Goal: Transaction & Acquisition: Download file/media

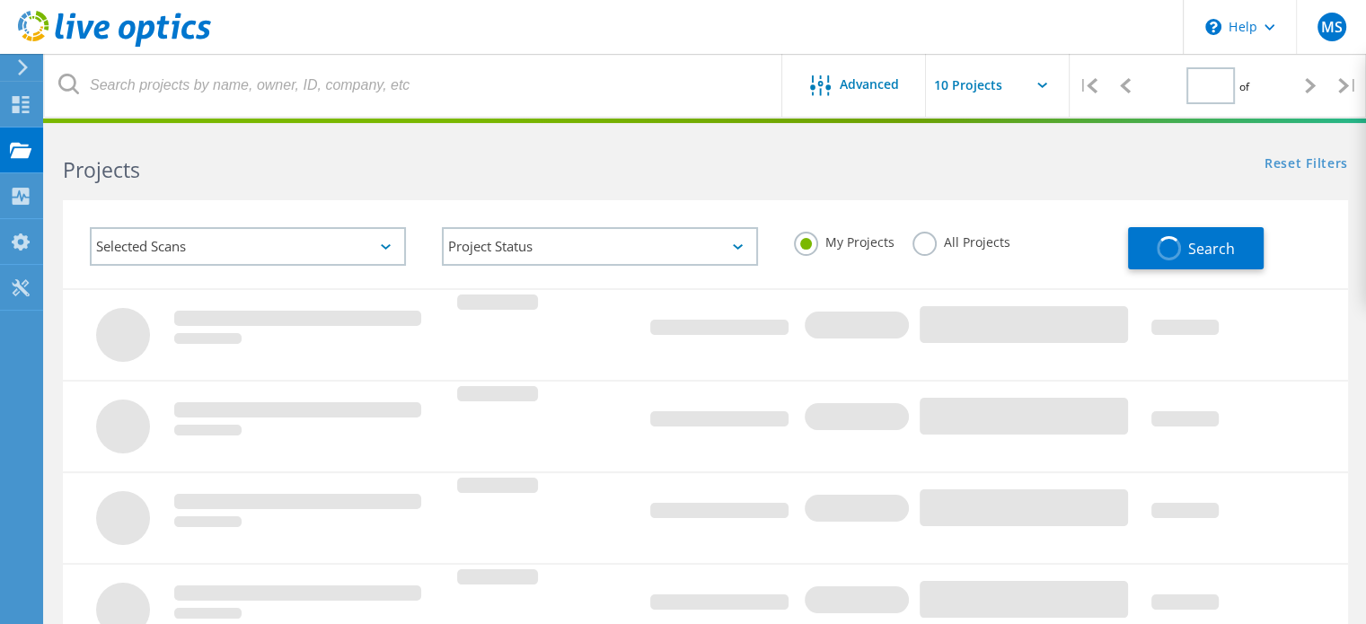
type input "1"
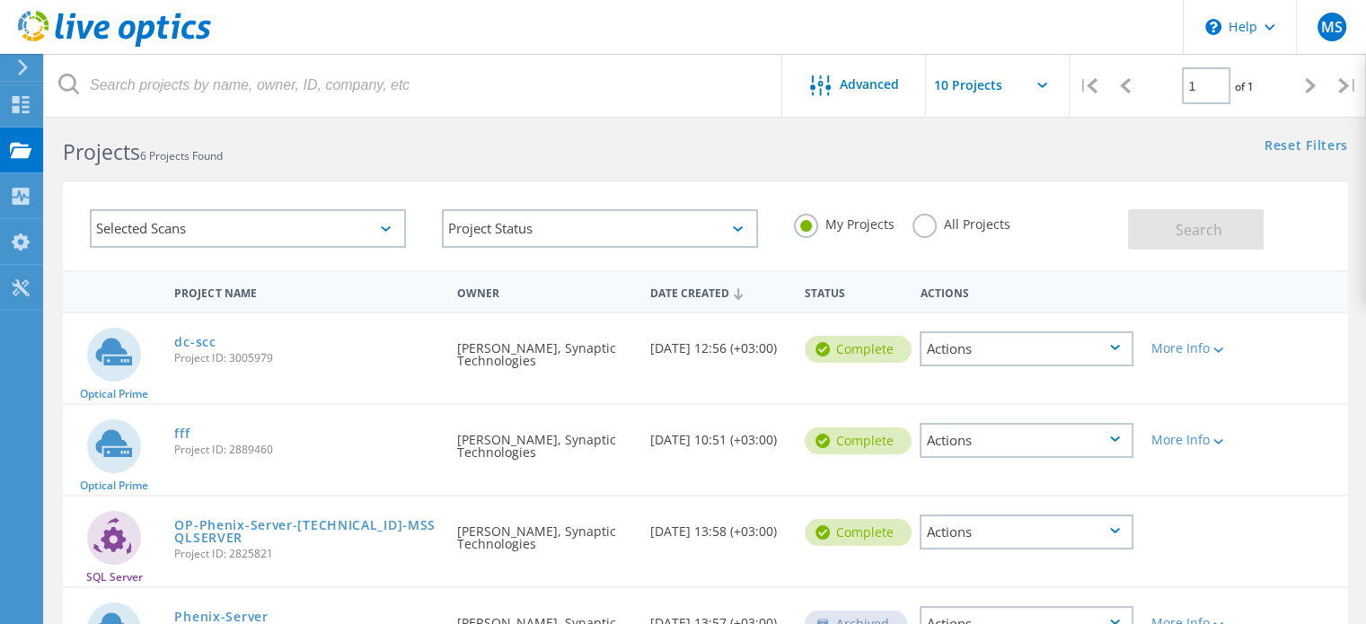
scroll to position [14, 0]
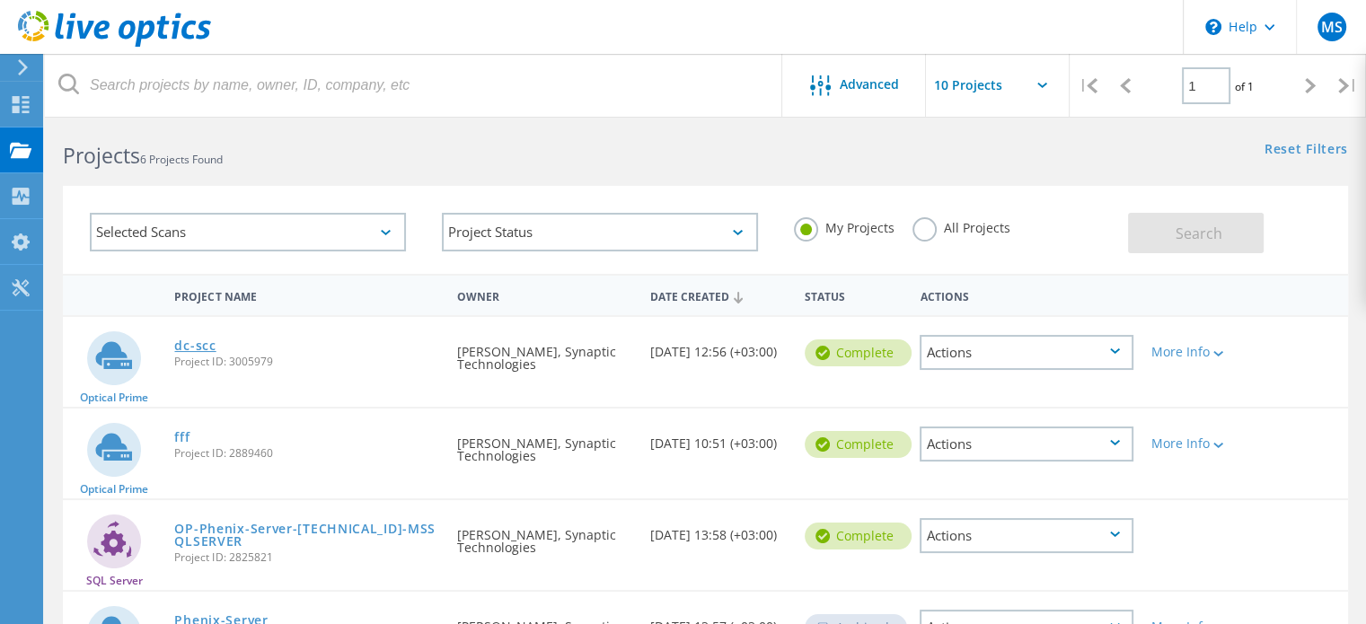
click at [191, 348] on link "dc-scc" at bounding box center [194, 345] width 41 height 13
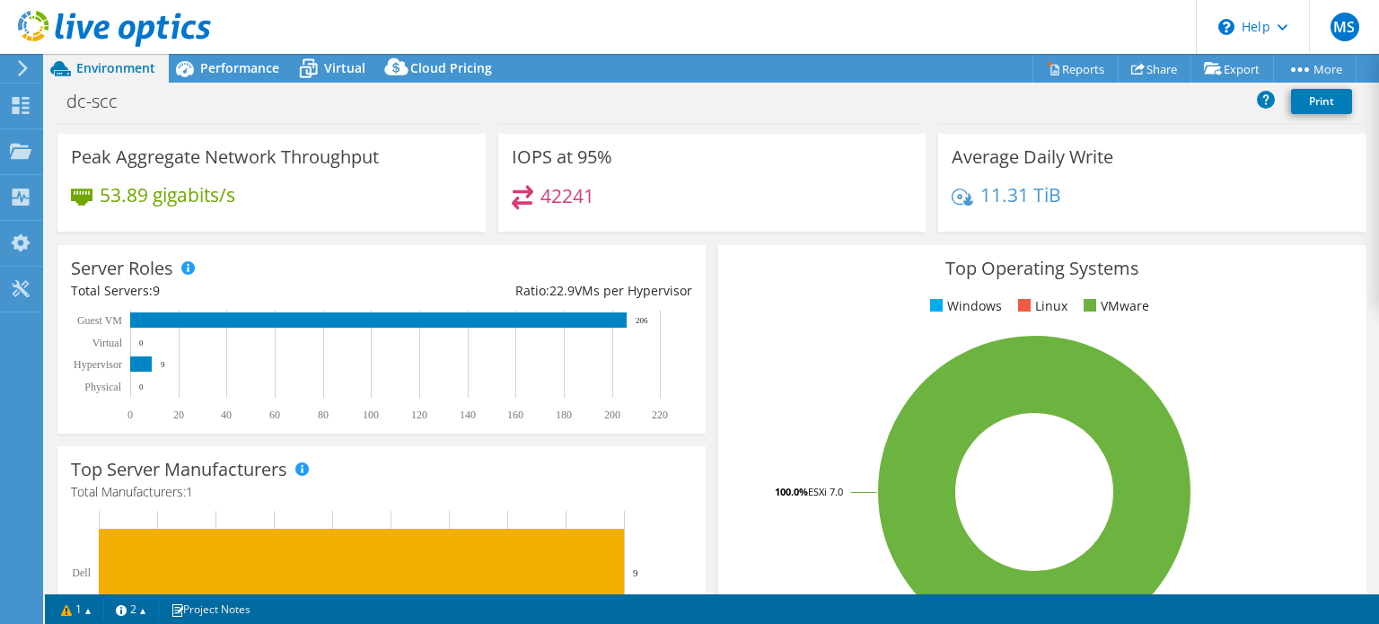
scroll to position [133, 0]
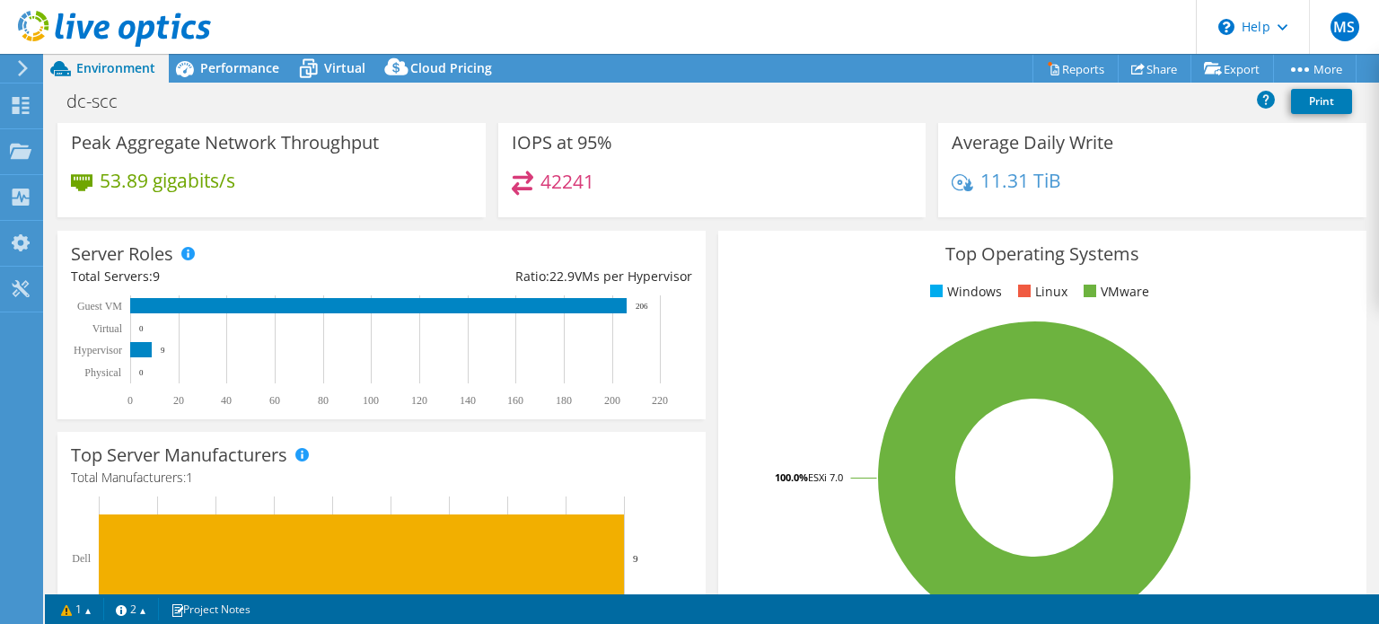
select select "USD"
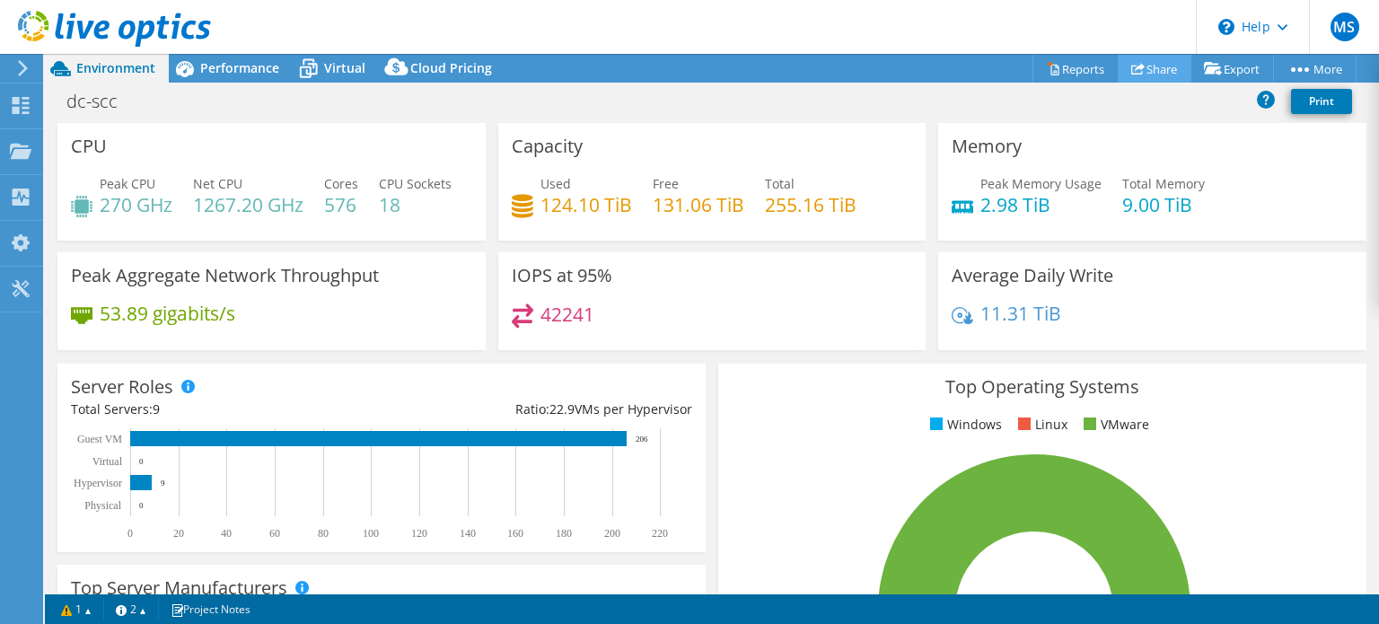
click at [1135, 62] on icon at bounding box center [1137, 68] width 13 height 13
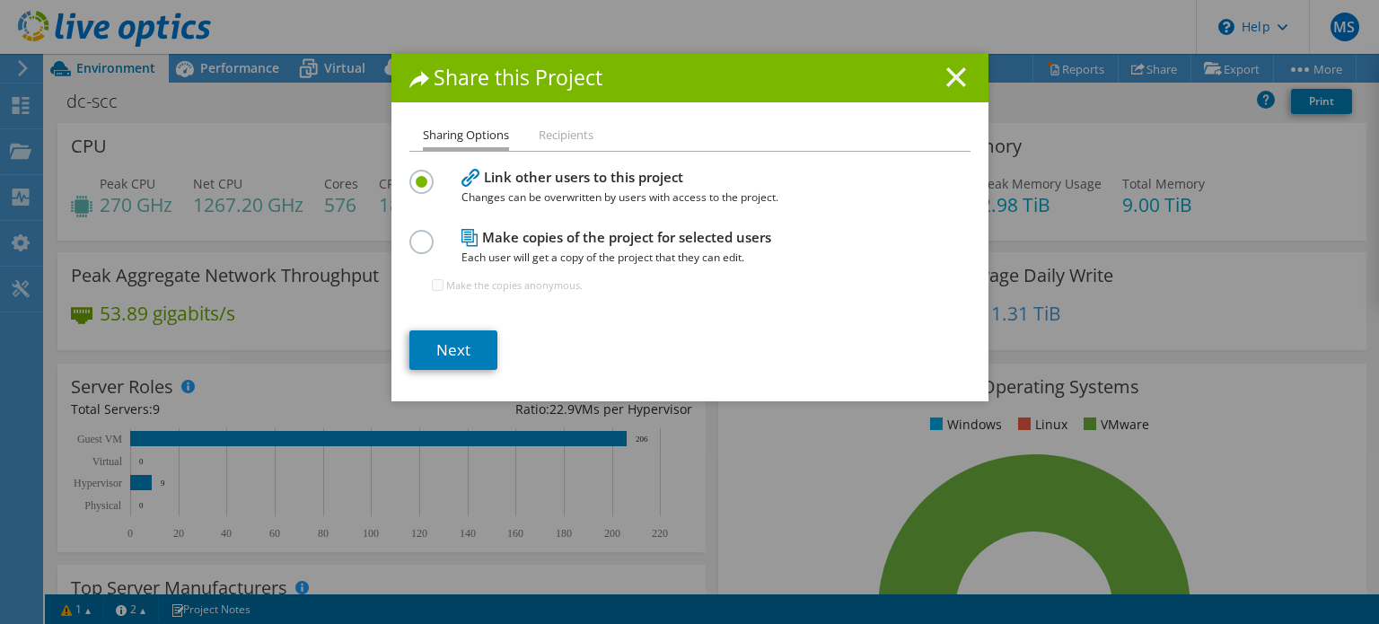
click at [949, 78] on line at bounding box center [956, 77] width 18 height 18
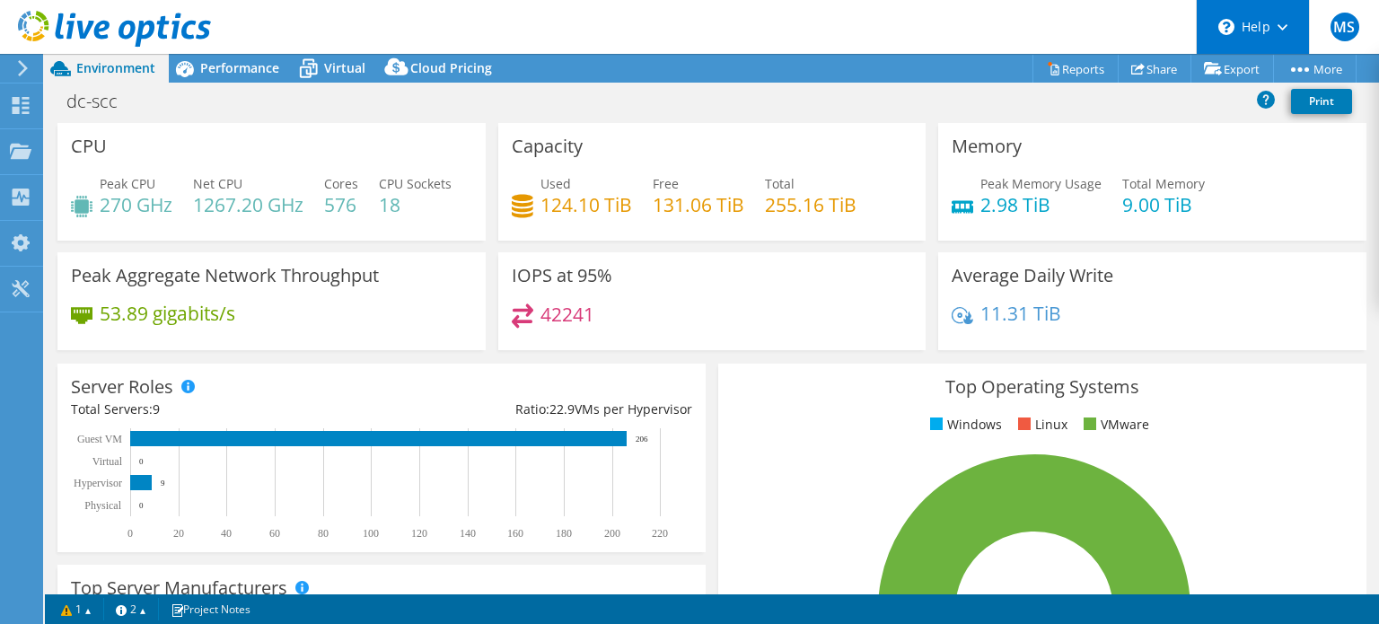
click at [1280, 34] on div "\n Help" at bounding box center [1252, 27] width 113 height 54
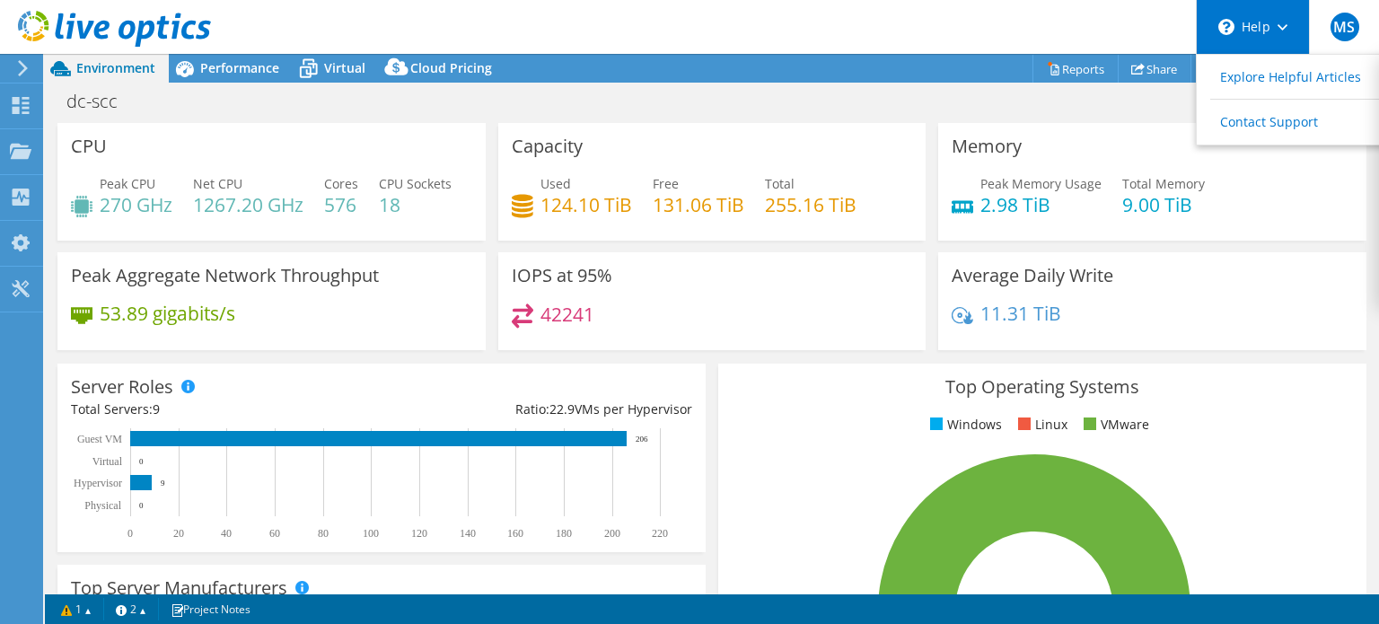
click at [1280, 28] on use at bounding box center [1283, 27] width 10 height 6
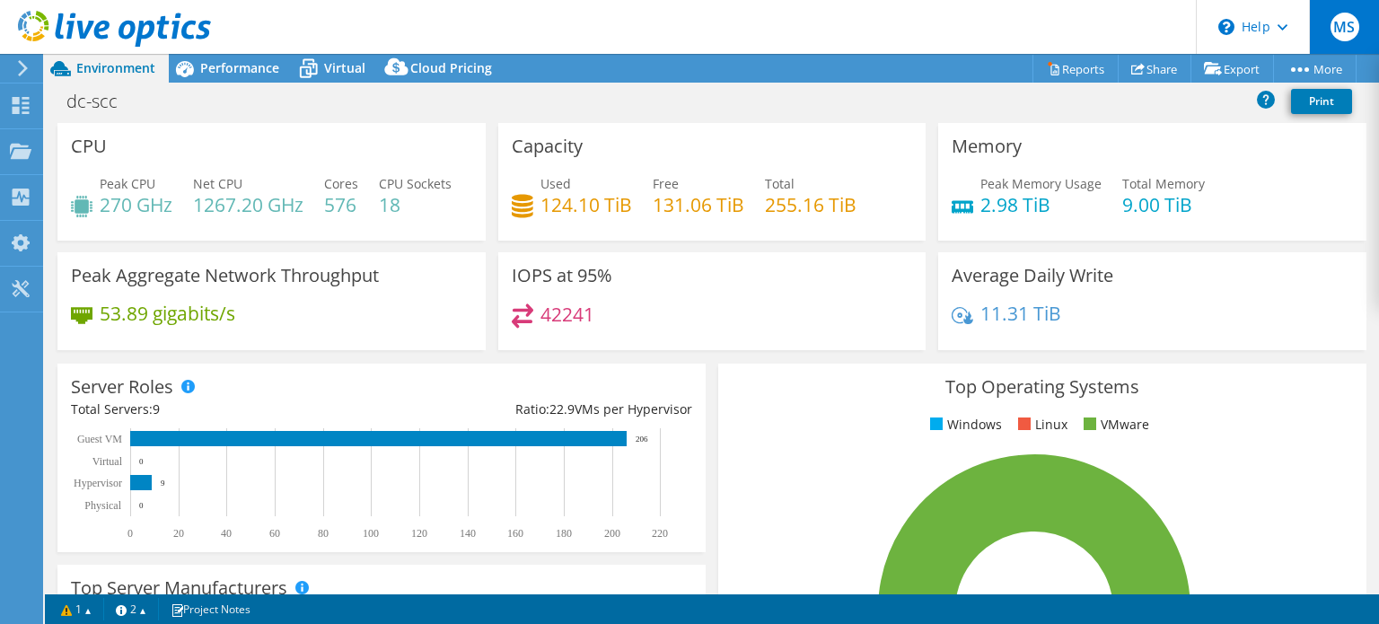
click at [1340, 31] on span "MS" at bounding box center [1345, 27] width 29 height 29
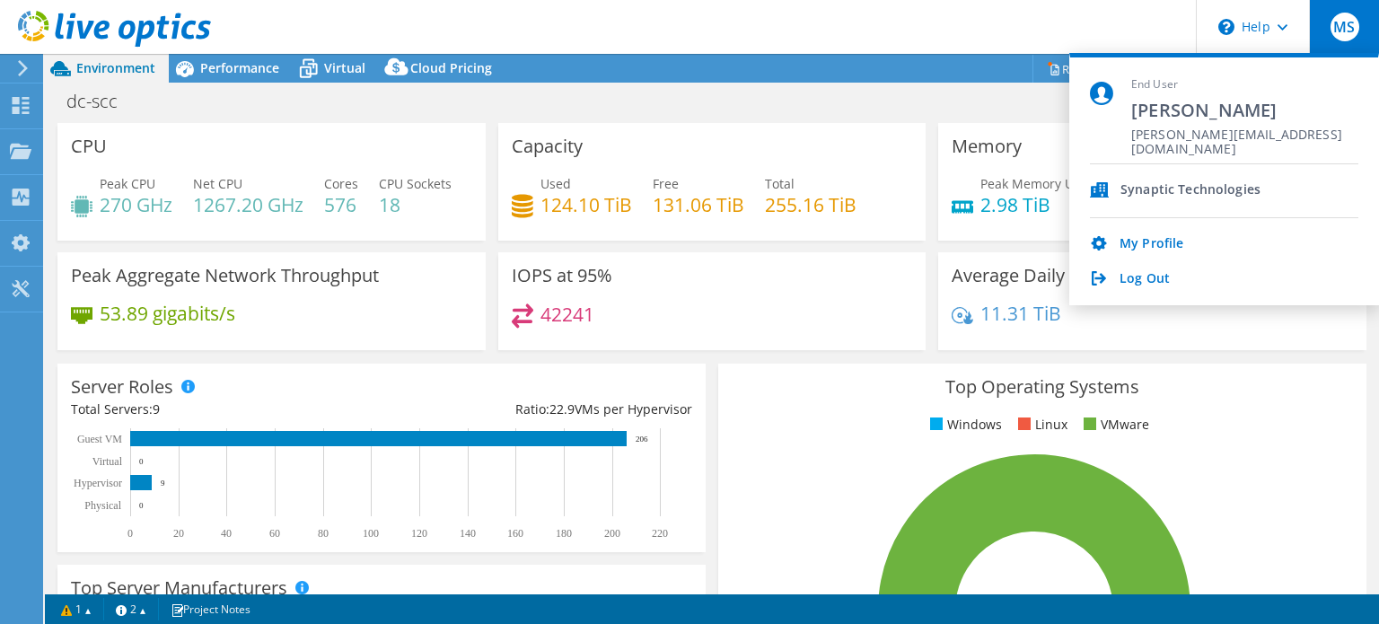
click at [1340, 31] on span "MS" at bounding box center [1345, 27] width 29 height 29
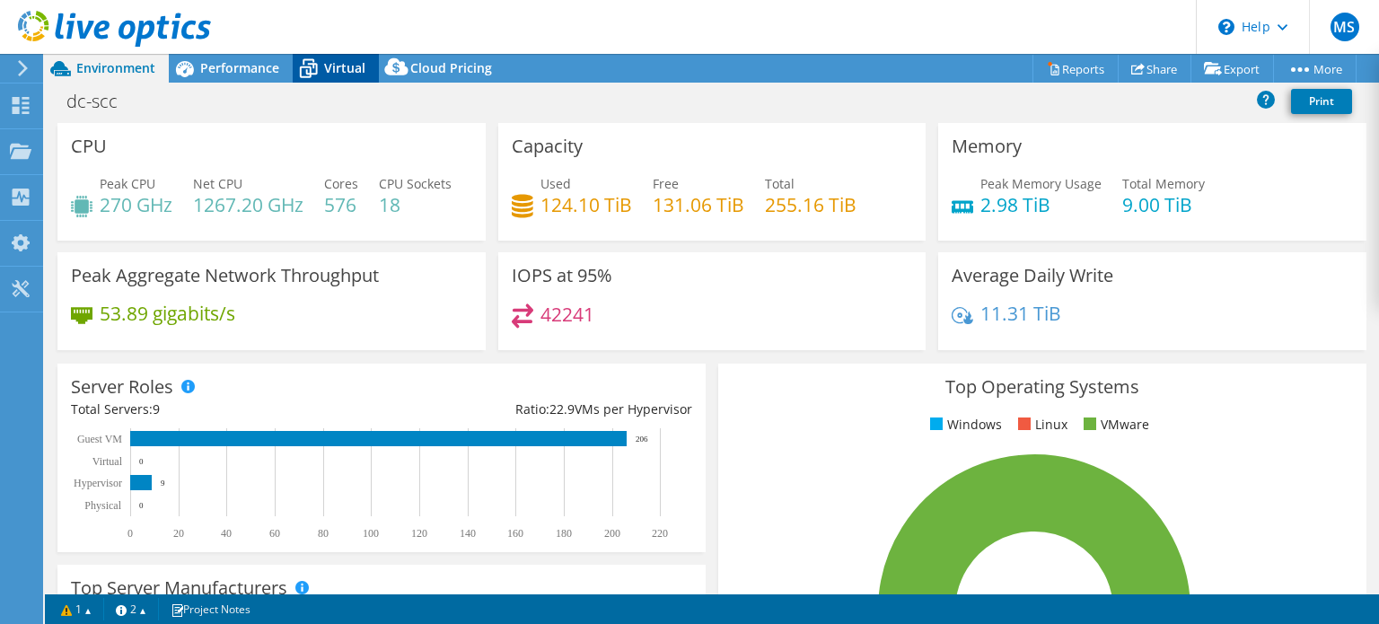
click at [339, 61] on span "Virtual" at bounding box center [344, 67] width 41 height 17
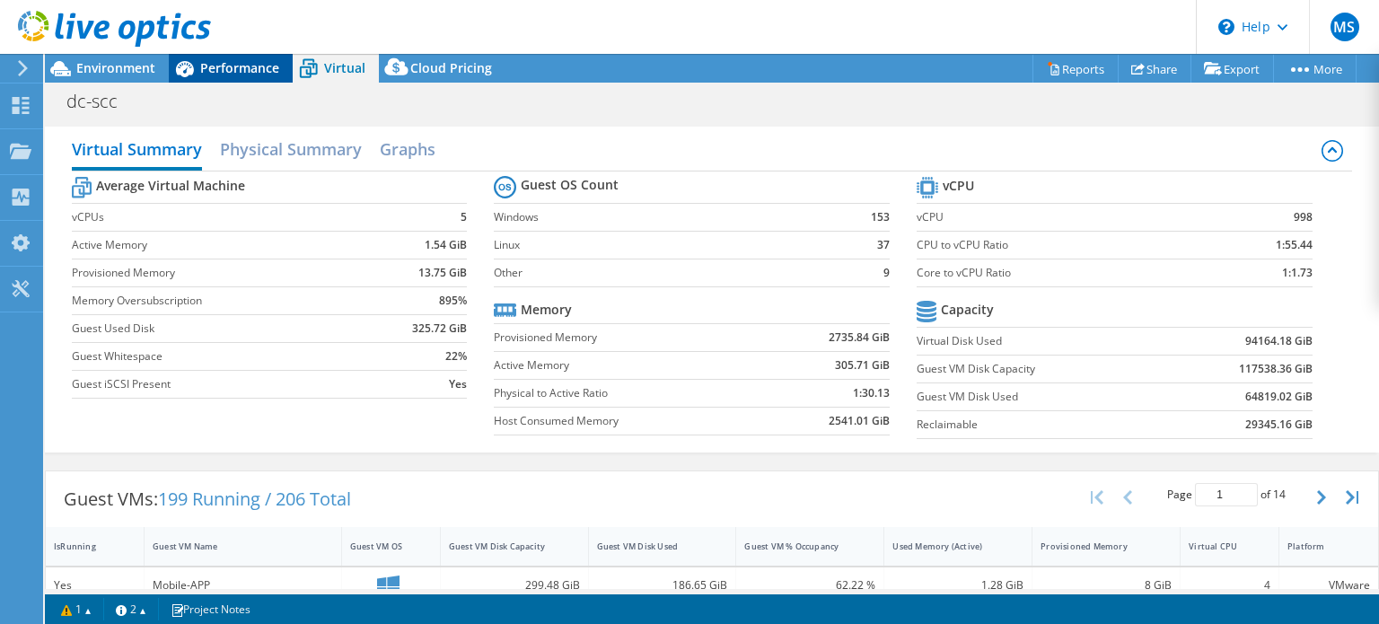
click at [247, 66] on span "Performance" at bounding box center [239, 67] width 79 height 17
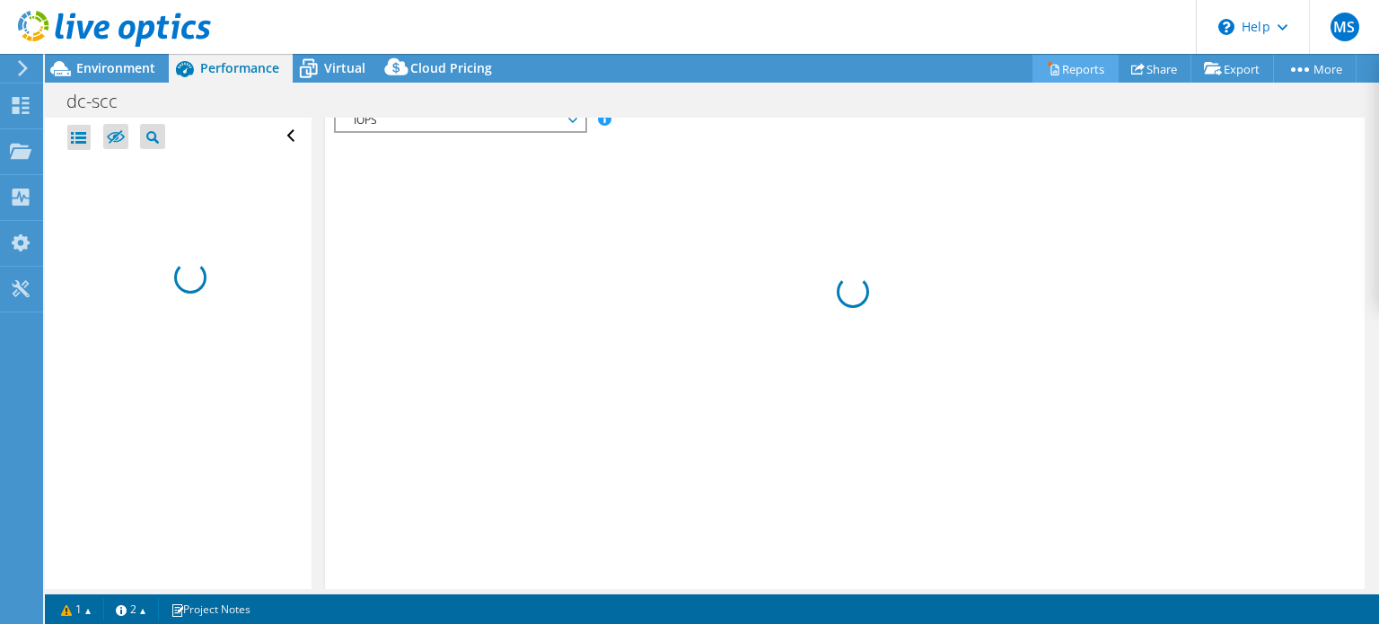
click at [1052, 68] on link "Reports" at bounding box center [1075, 69] width 86 height 28
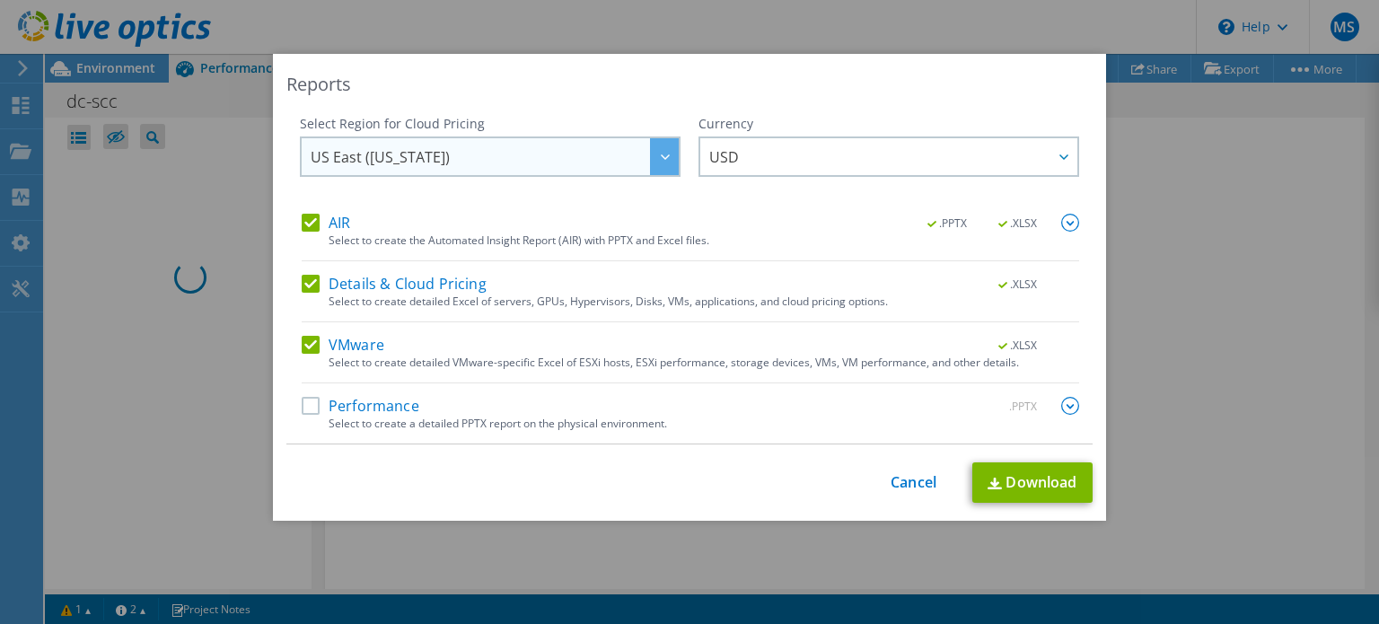
click at [661, 157] on icon at bounding box center [665, 156] width 9 height 5
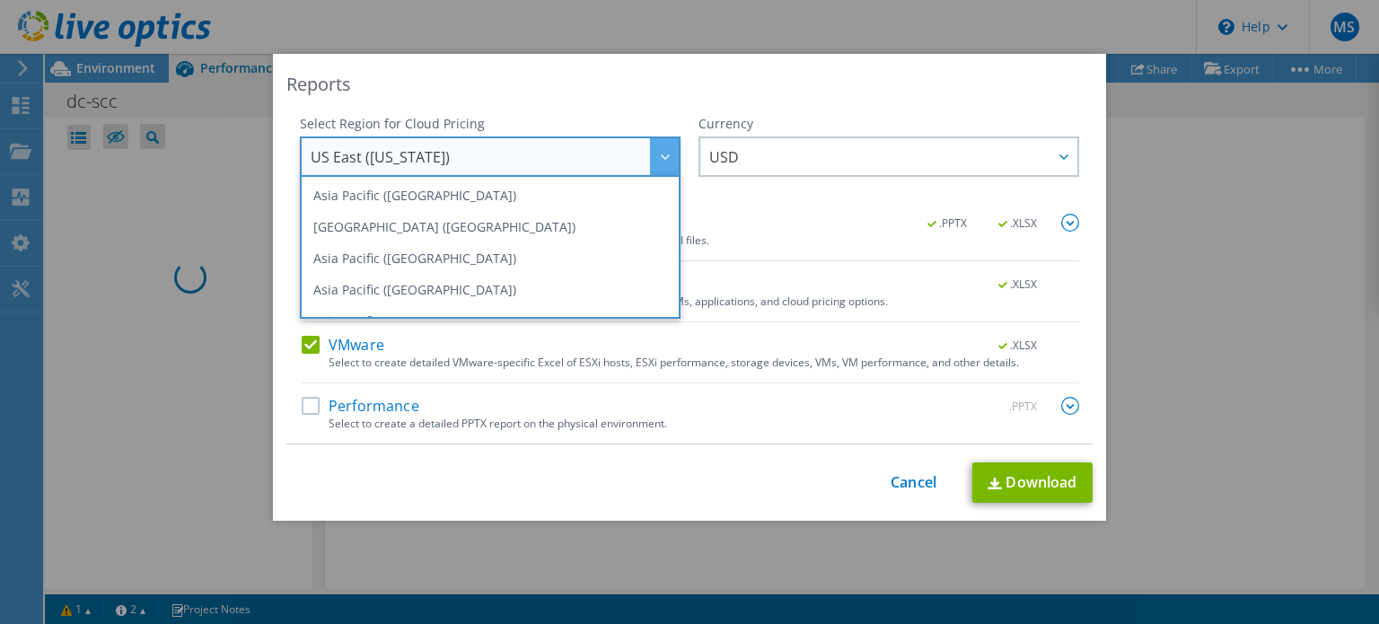
click at [661, 157] on icon at bounding box center [665, 156] width 9 height 5
click at [725, 96] on div "Reports" at bounding box center [689, 84] width 806 height 25
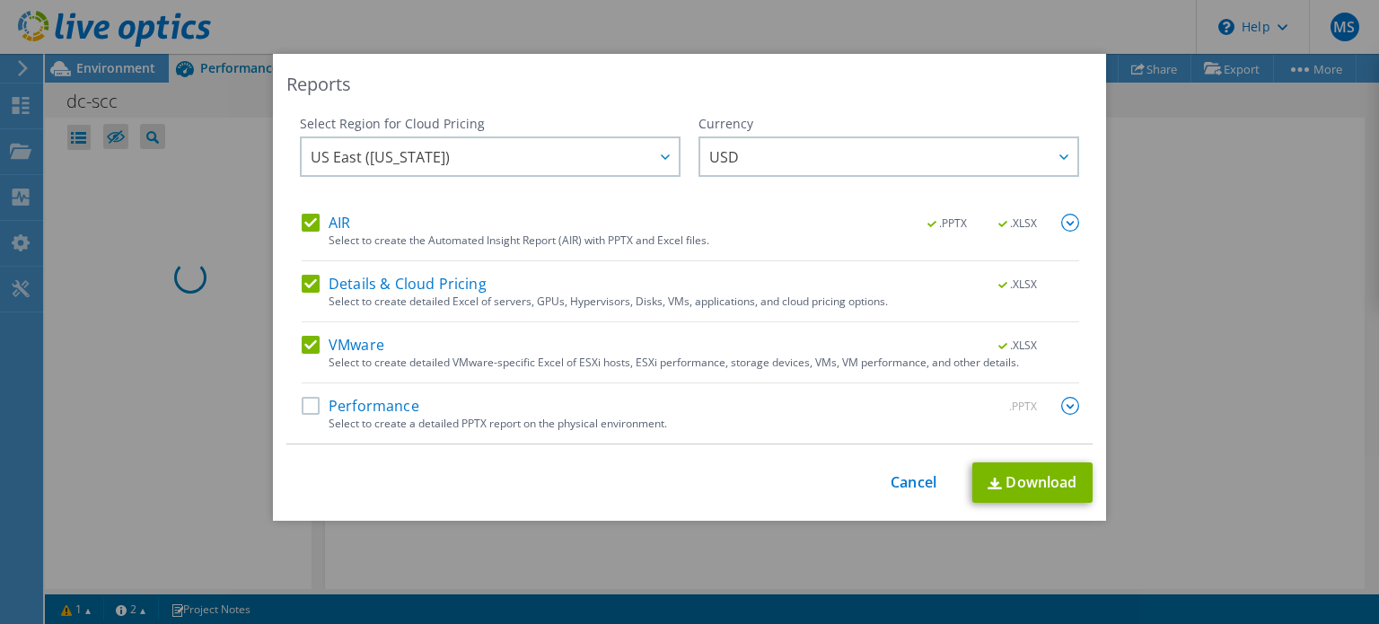
click at [310, 408] on label "Performance" at bounding box center [361, 406] width 118 height 18
click at [0, 0] on input "Performance" at bounding box center [0, 0] width 0 height 0
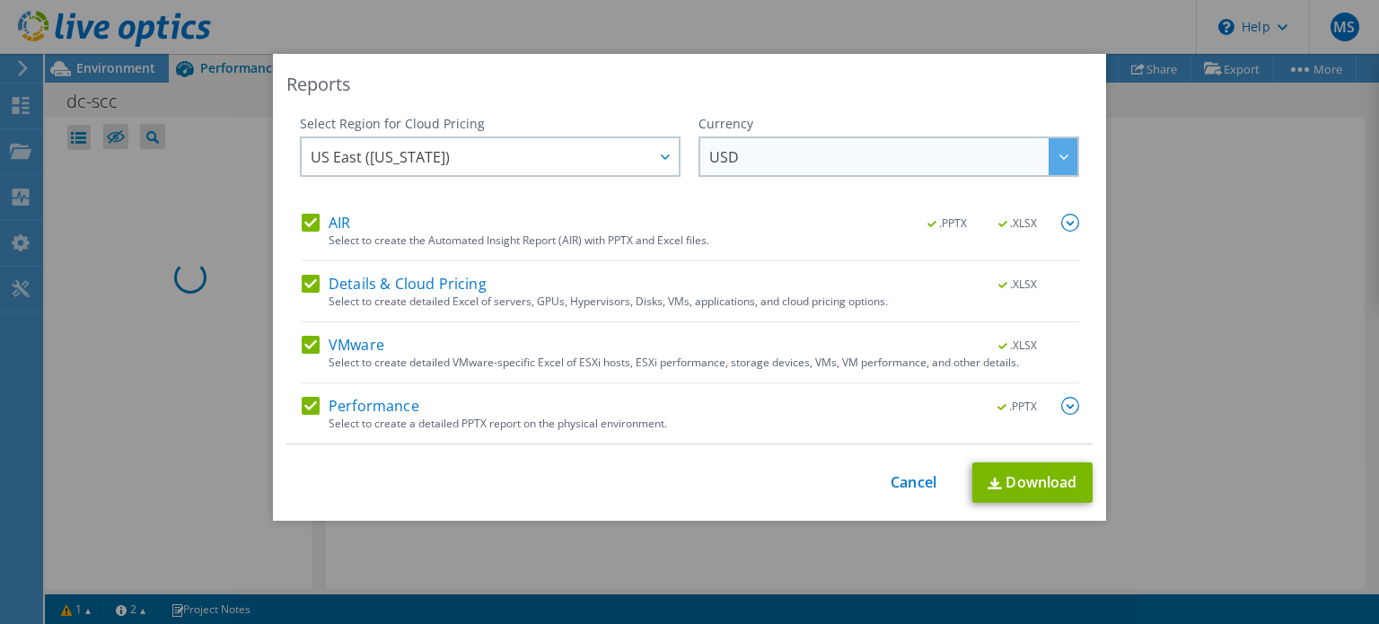
click at [1056, 152] on div at bounding box center [1063, 156] width 29 height 37
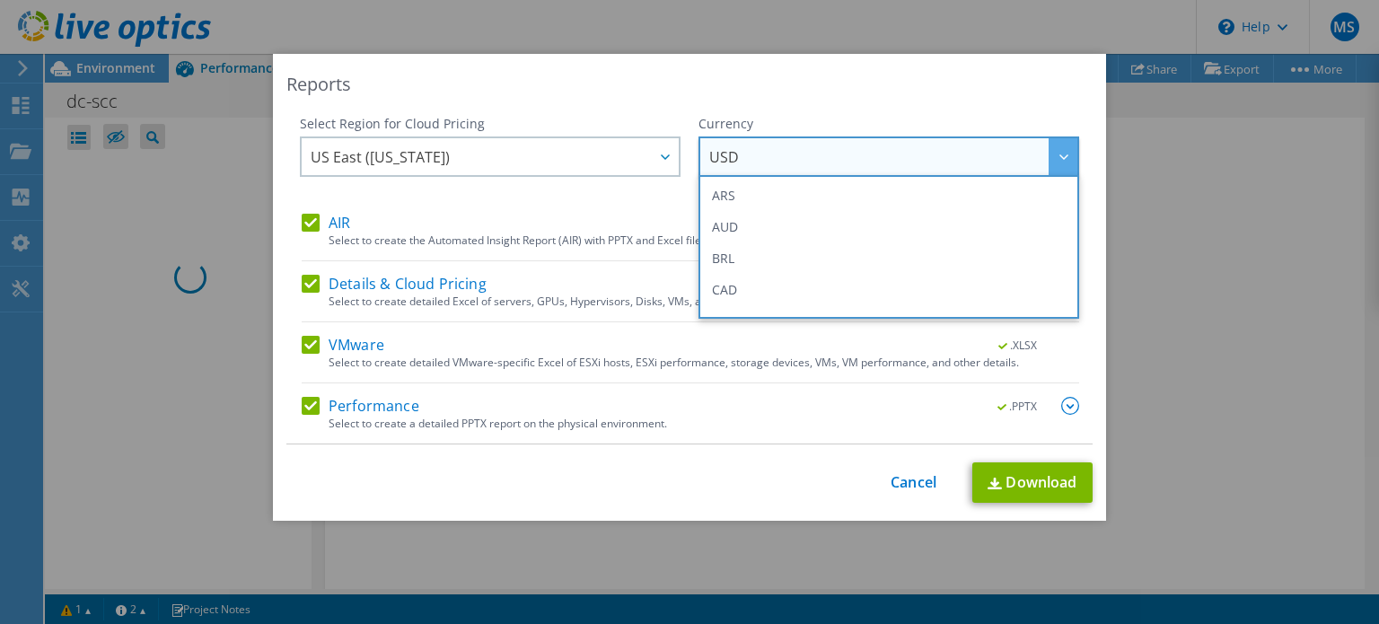
click at [1059, 154] on icon at bounding box center [1063, 156] width 9 height 5
click at [708, 89] on div "Reports" at bounding box center [689, 84] width 806 height 25
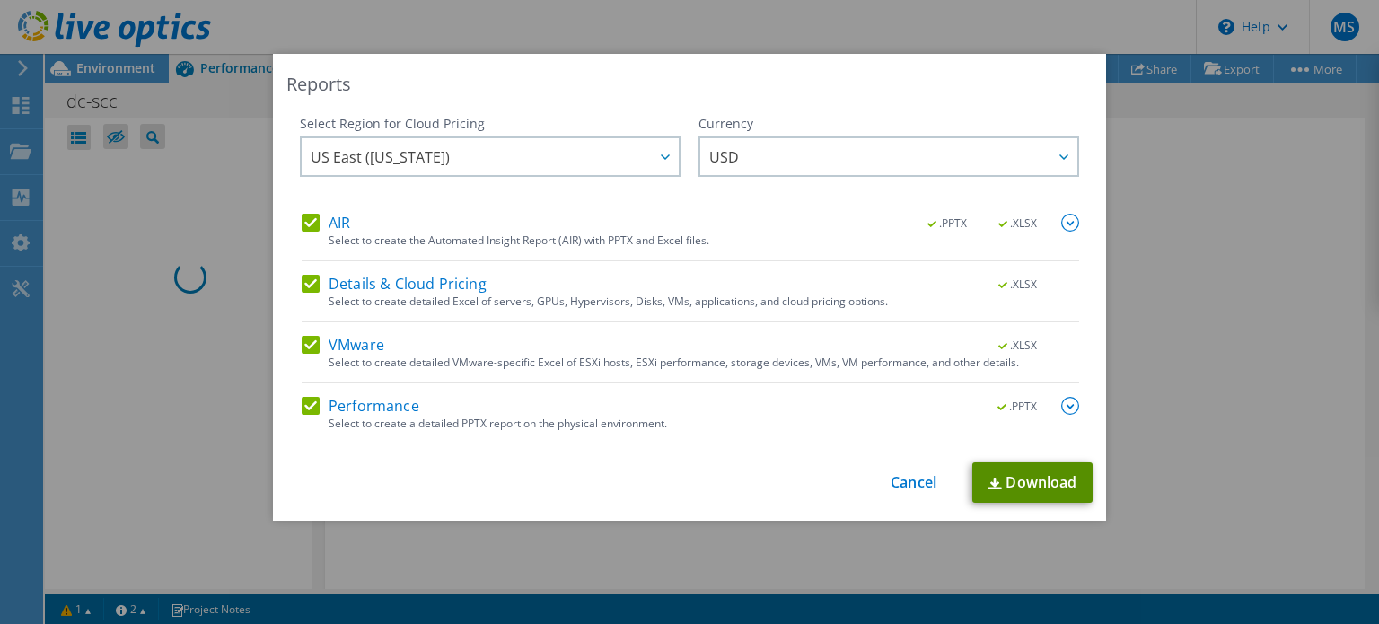
click at [1013, 480] on link "Download" at bounding box center [1032, 482] width 120 height 40
click at [910, 482] on link "Cancel" at bounding box center [914, 482] width 46 height 17
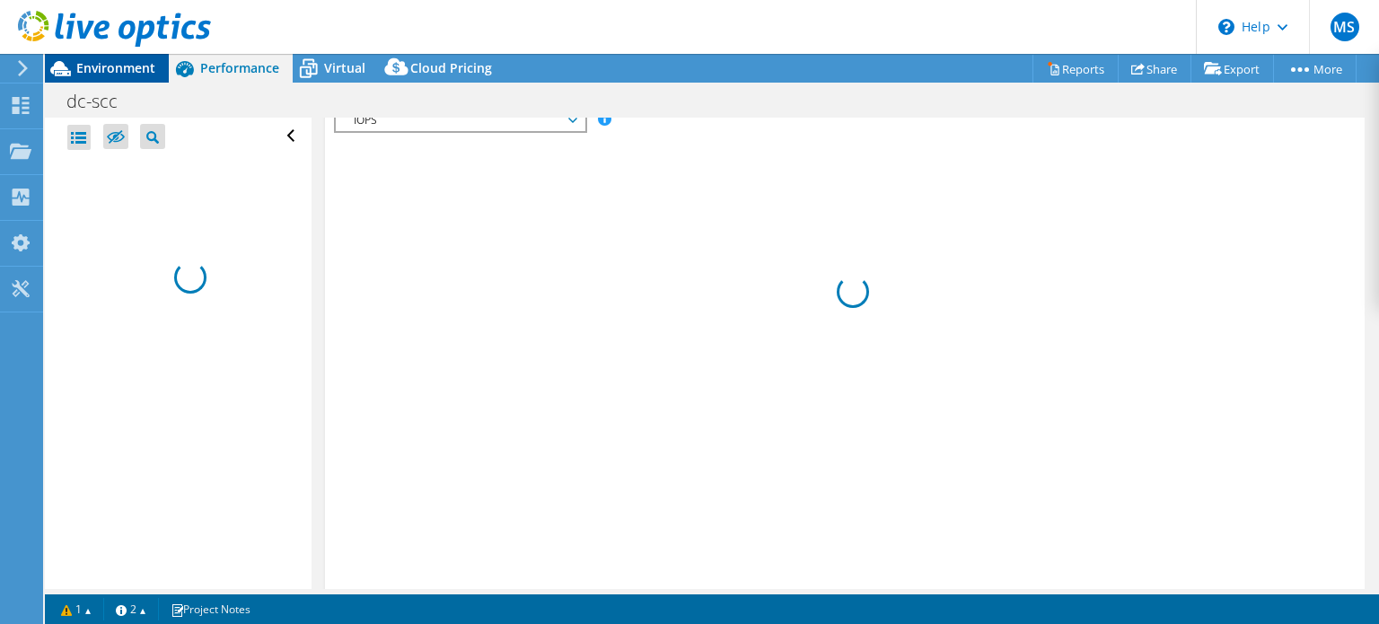
click at [131, 71] on span "Environment" at bounding box center [115, 67] width 79 height 17
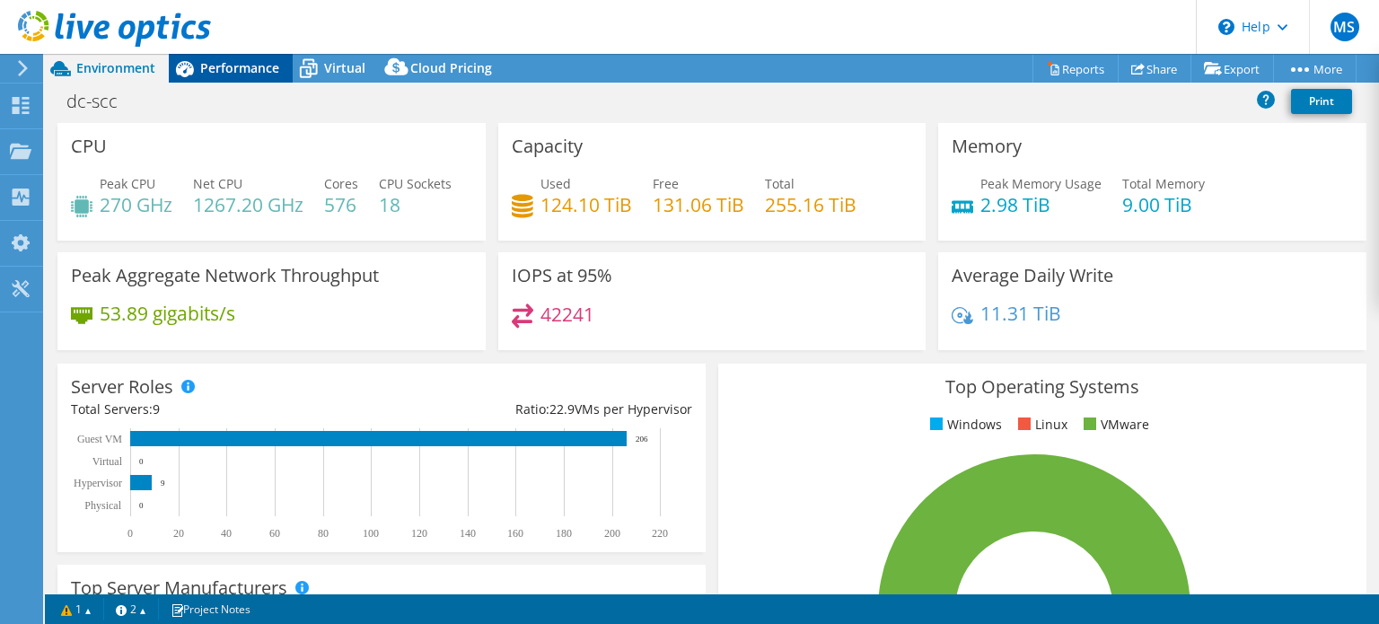
click at [219, 72] on span "Performance" at bounding box center [239, 67] width 79 height 17
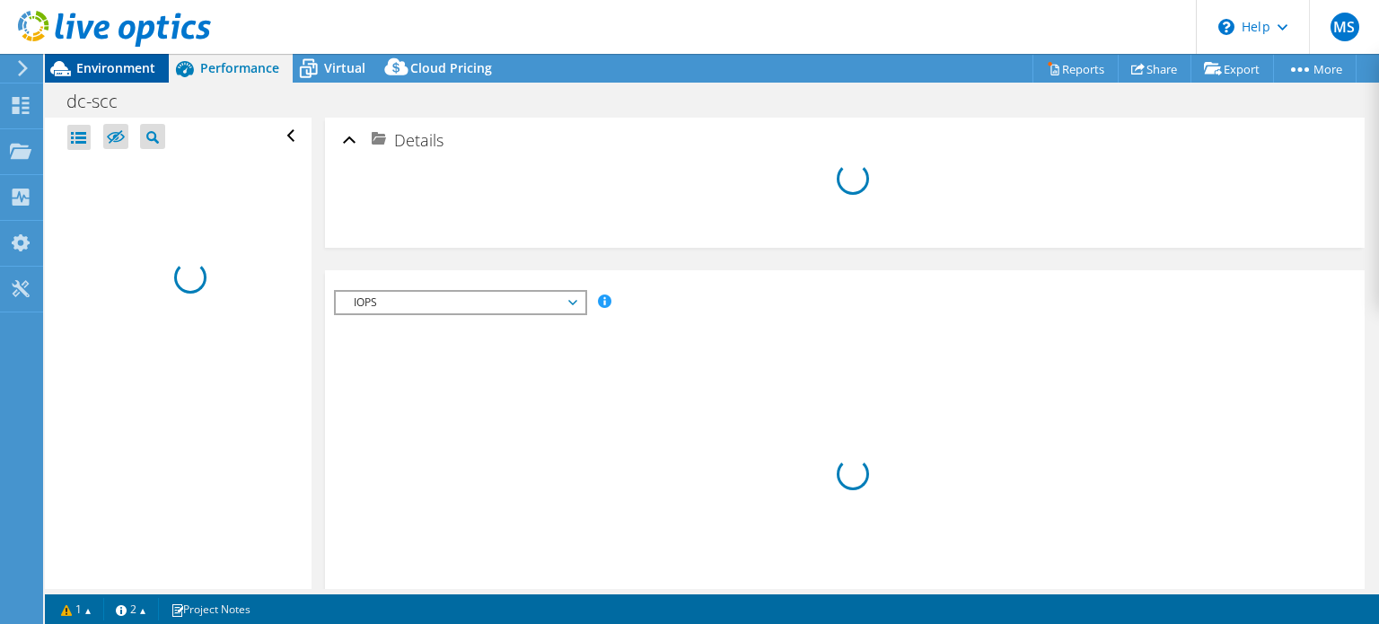
click at [121, 60] on span "Environment" at bounding box center [115, 67] width 79 height 17
